Goal: Use online tool/utility: Utilize a website feature to perform a specific function

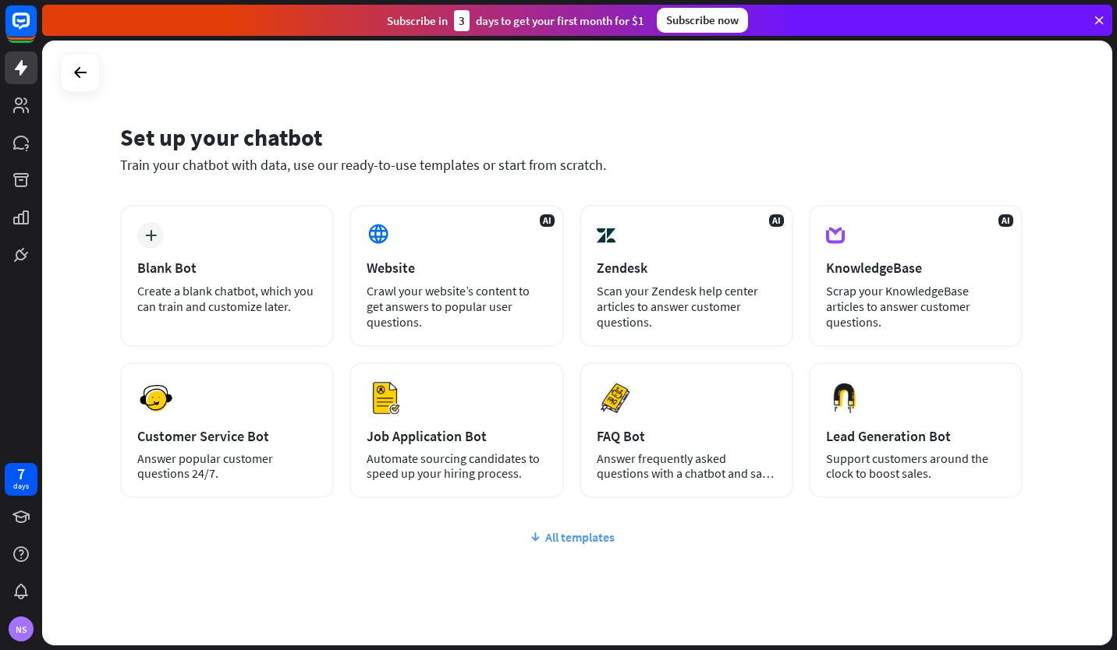
click at [553, 536] on div "All templates" at bounding box center [571, 538] width 902 height 16
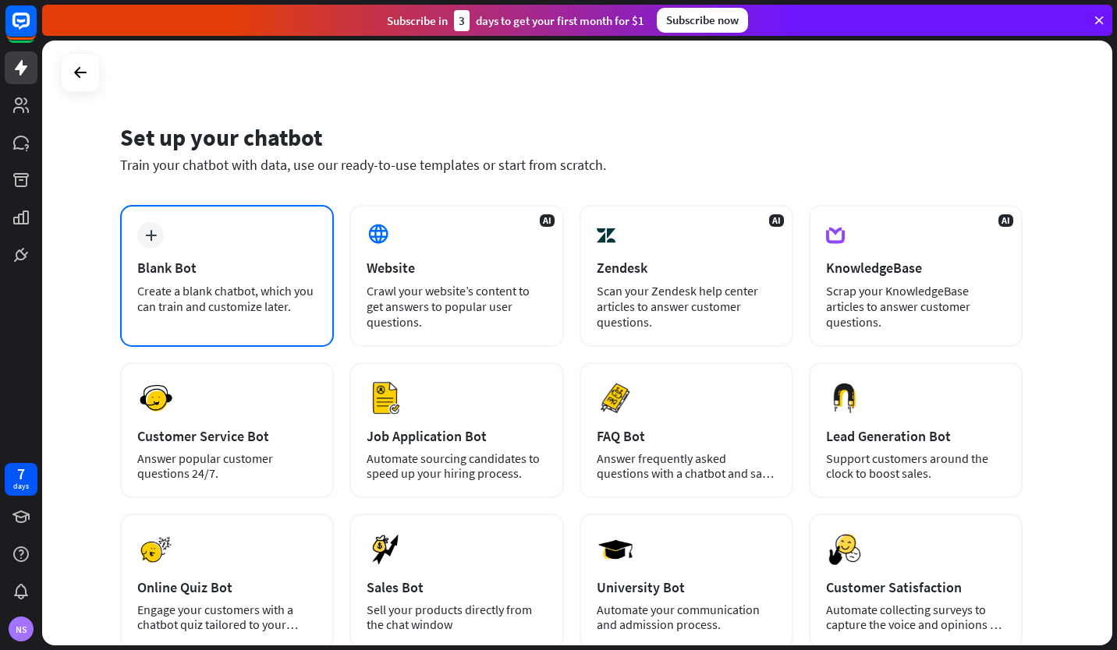
click at [170, 261] on div "Blank Bot" at bounding box center [226, 268] width 179 height 18
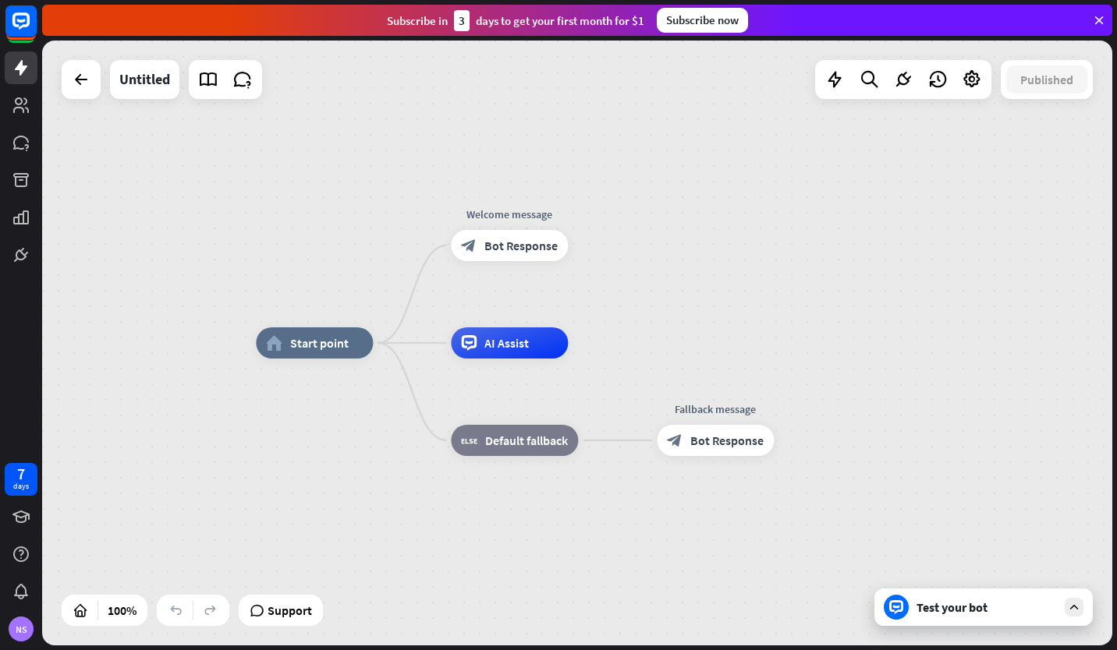
click at [986, 604] on div "Test your bot" at bounding box center [986, 608] width 140 height 16
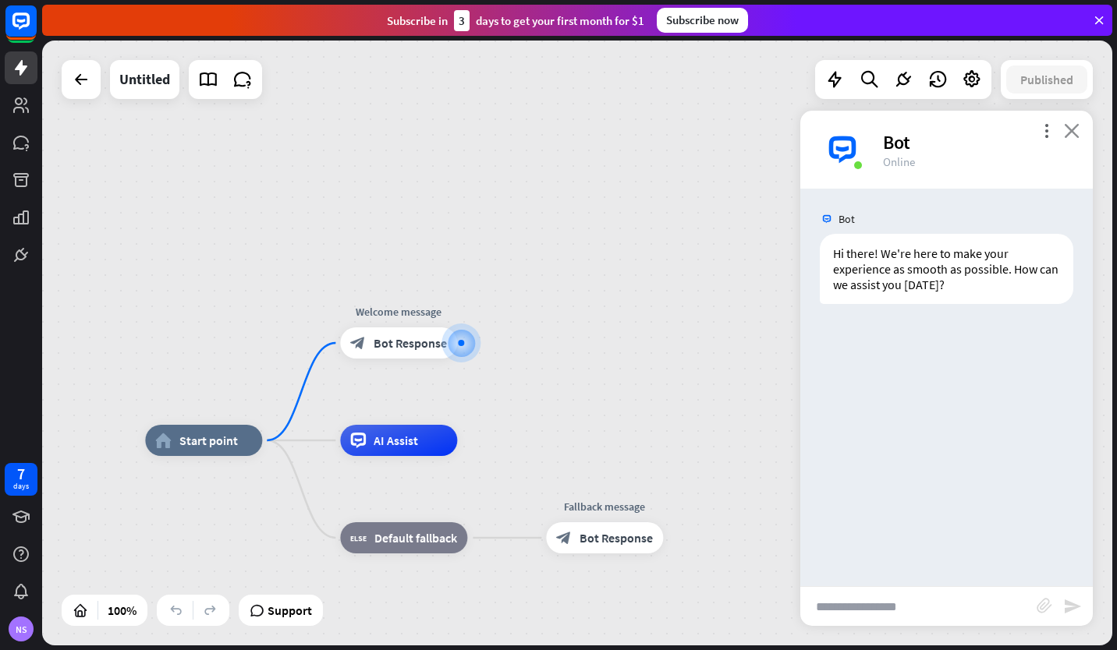
click at [1077, 127] on icon "close" at bounding box center [1072, 130] width 16 height 15
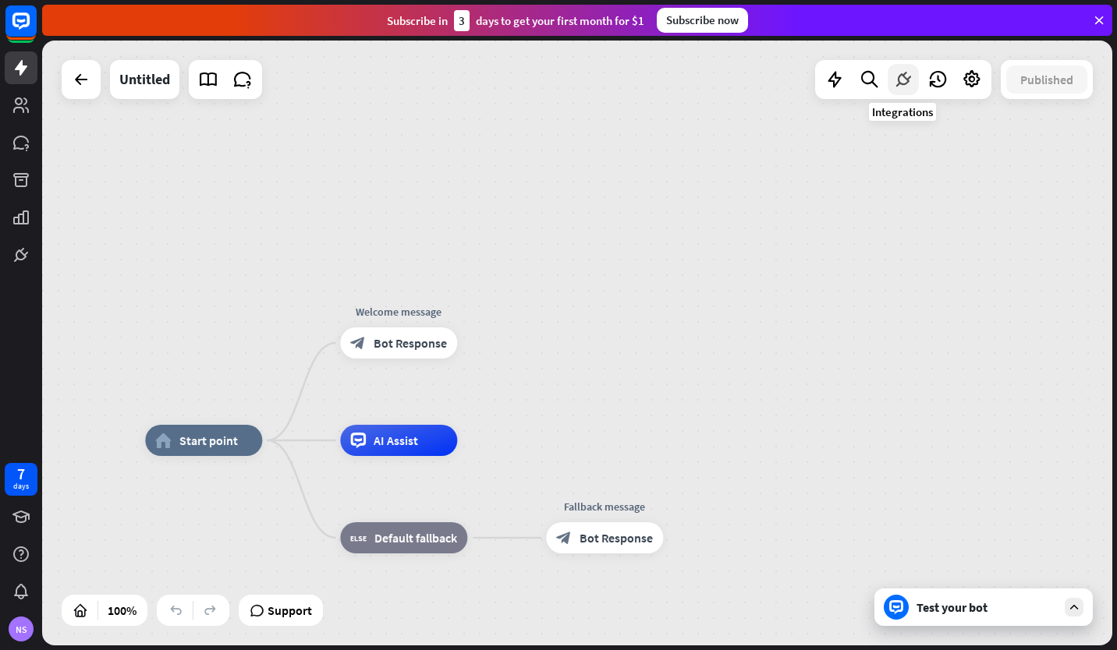
click at [916, 83] on div at bounding box center [902, 79] width 31 height 31
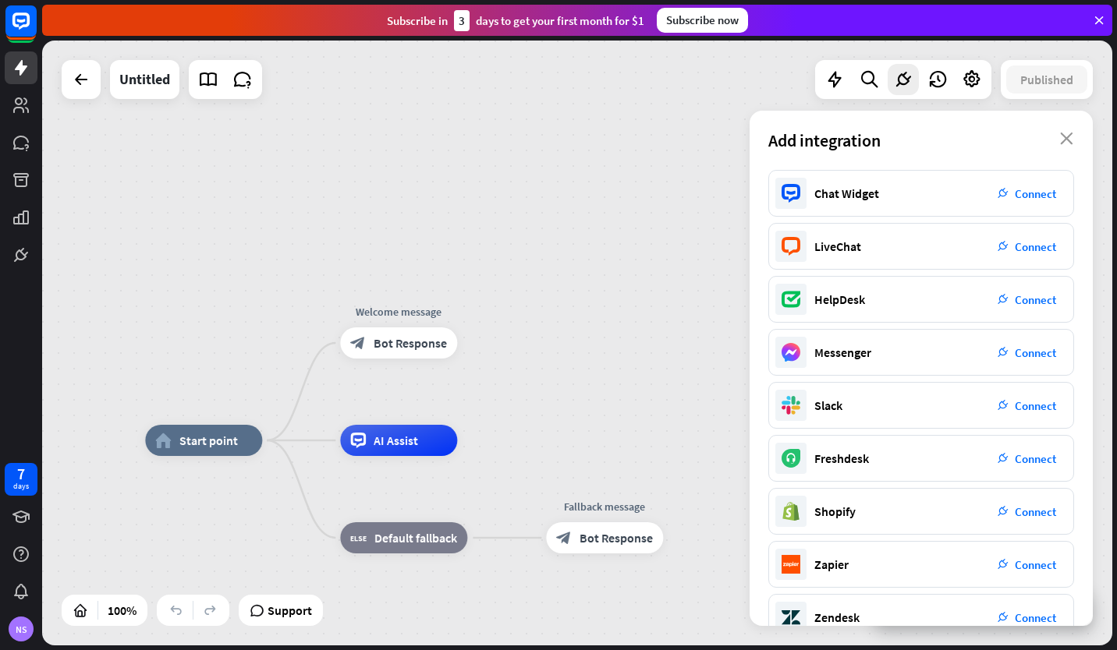
drag, startPoint x: 1114, startPoint y: 183, endPoint x: 1098, endPoint y: 276, distance: 94.1
click at [1098, 276] on div "home_2 Start point Welcome message block_bot_response Bot Response AI Assist bl…" at bounding box center [579, 346] width 1075 height 610
drag, startPoint x: 1084, startPoint y: 311, endPoint x: 1025, endPoint y: 126, distance: 194.1
click at [1025, 126] on div "Add integration close Chat Widget plug_integration Connect LiveChat plug_integr…" at bounding box center [920, 368] width 343 height 515
click at [758, 296] on div "Chat Widget plug_integration Connect LiveChat plug_integration Connect HelpDesk…" at bounding box center [920, 398] width 343 height 456
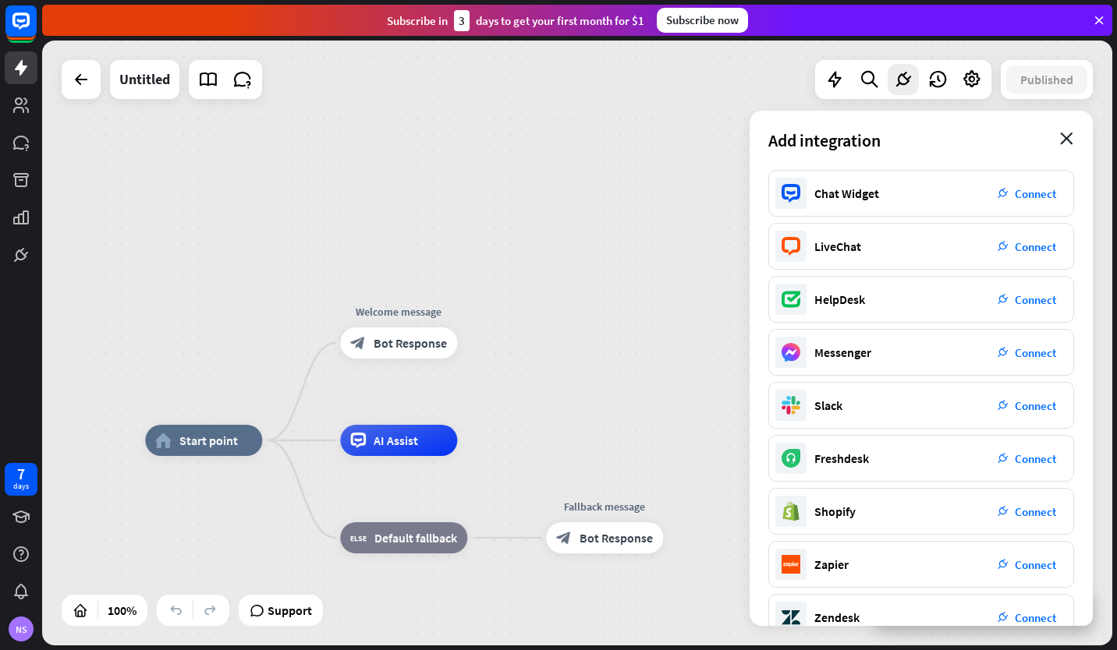
click at [1068, 137] on icon "close" at bounding box center [1066, 139] width 13 height 12
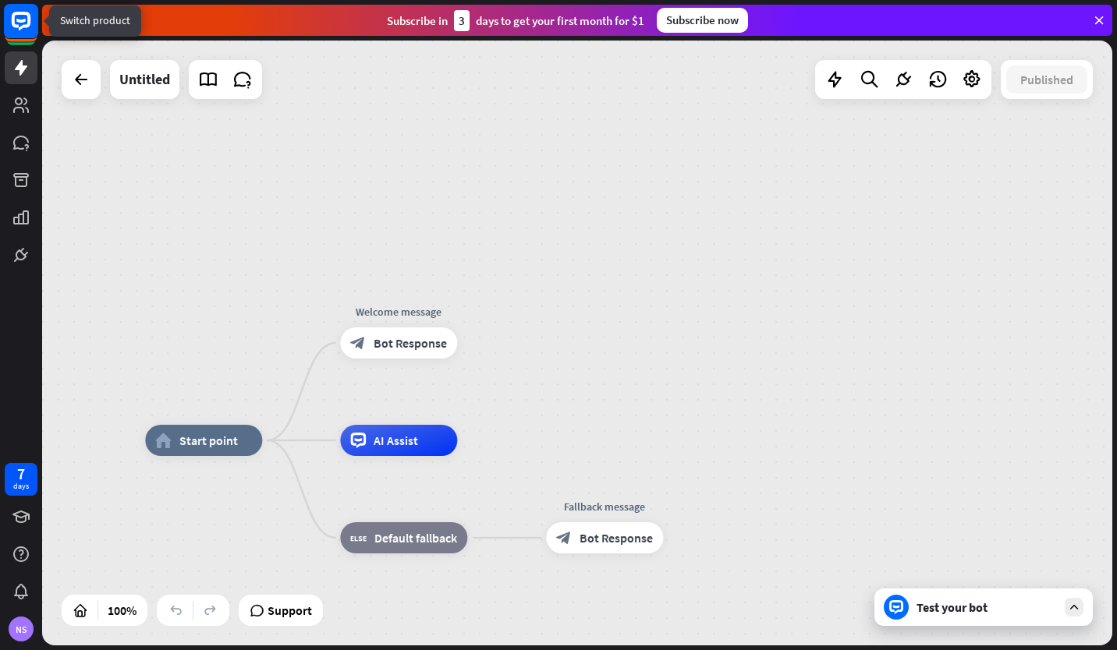
click at [19, 23] on rect at bounding box center [21, 21] width 34 height 34
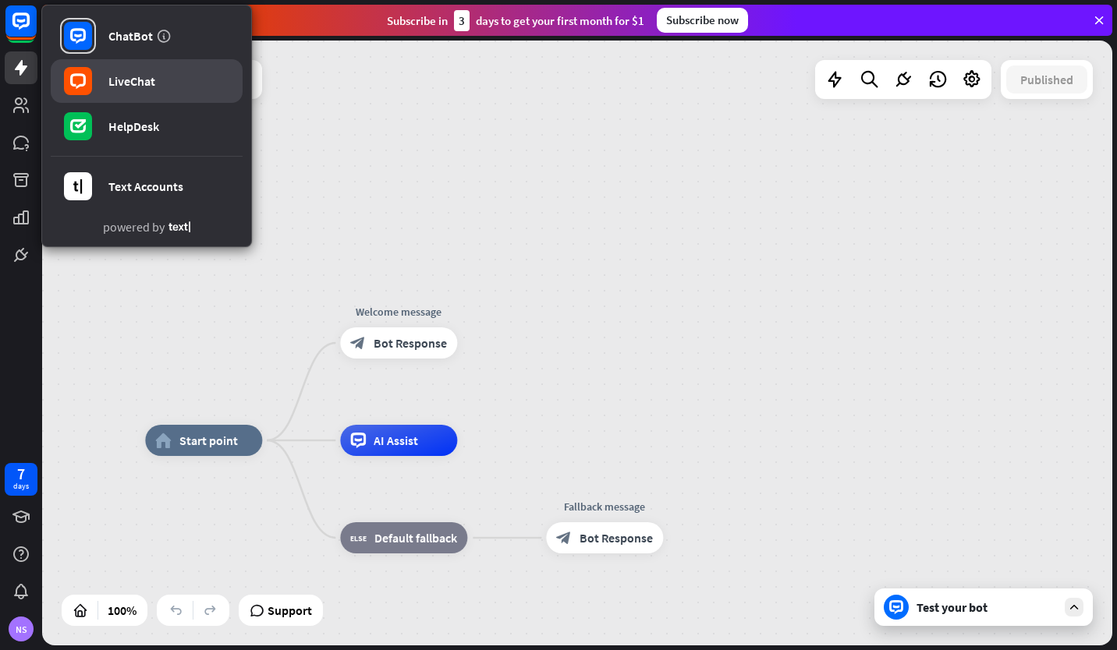
click at [105, 78] on link "LiveChat" at bounding box center [147, 81] width 192 height 44
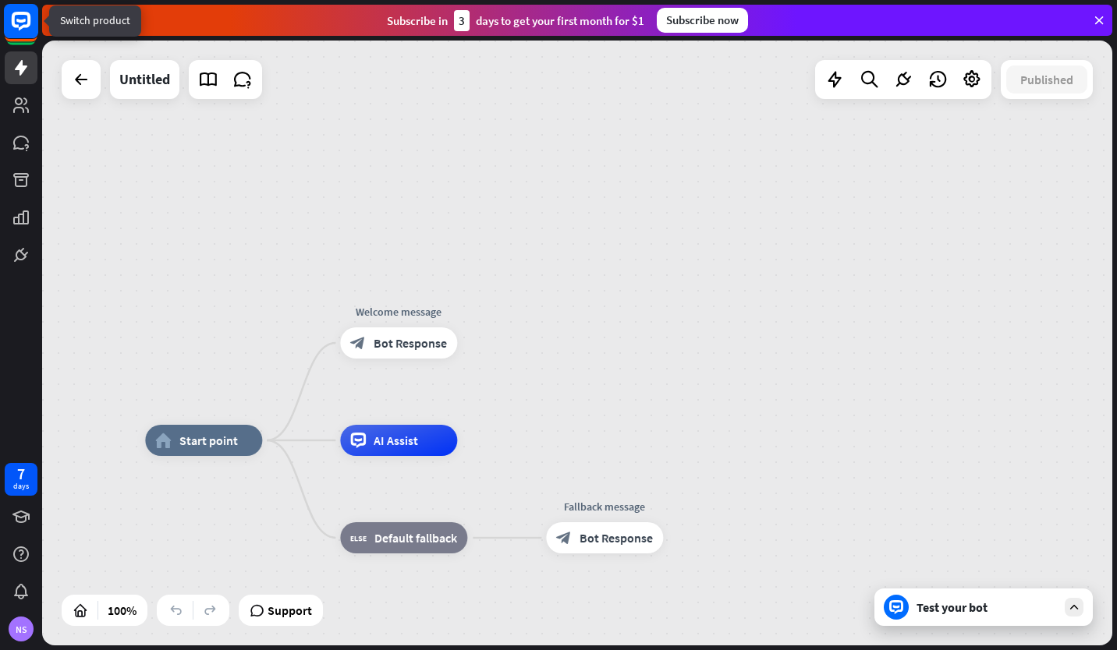
click at [19, 27] on icon at bounding box center [21, 21] width 19 height 19
